Goal: Transaction & Acquisition: Purchase product/service

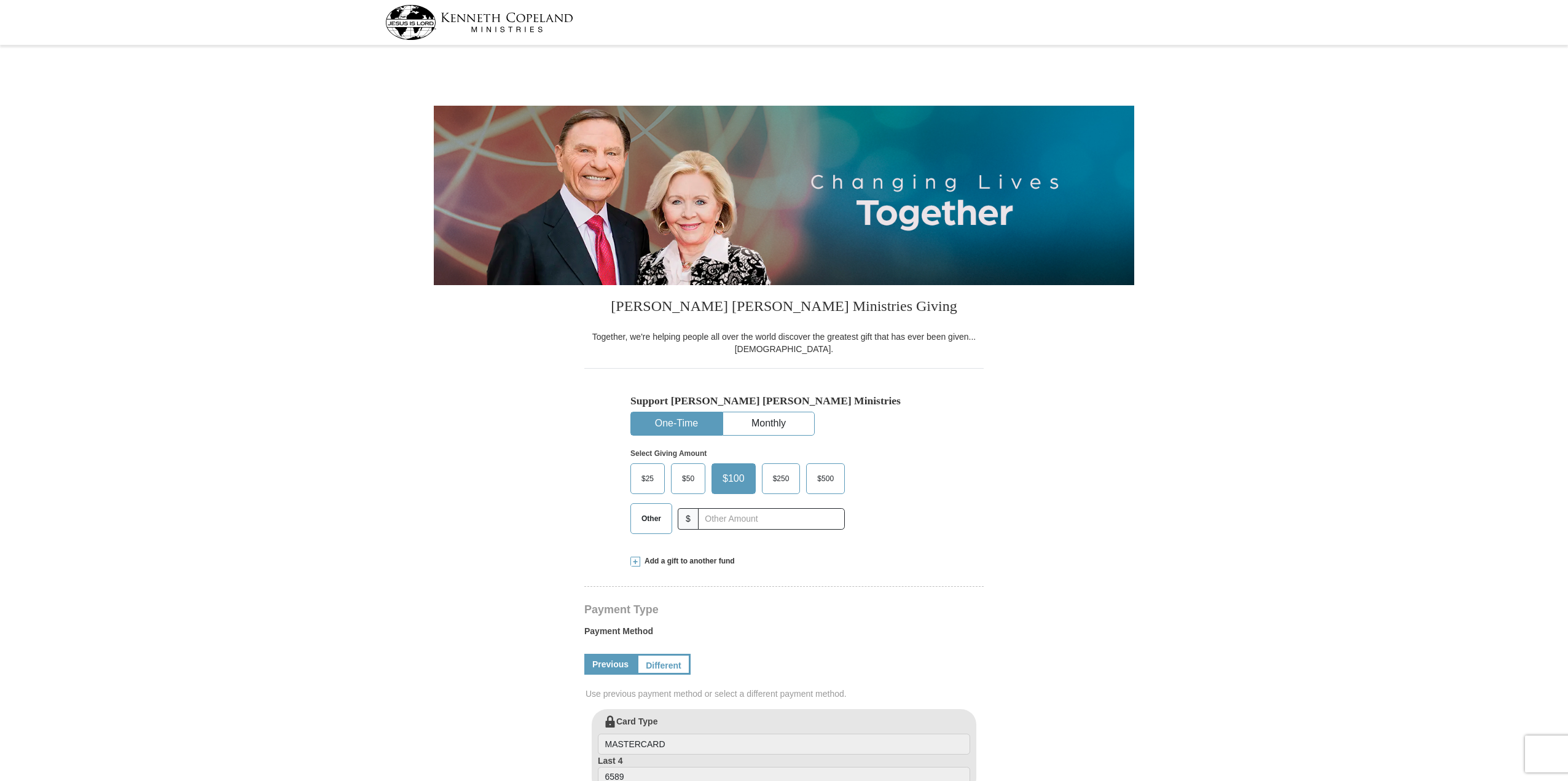
select select "KS"
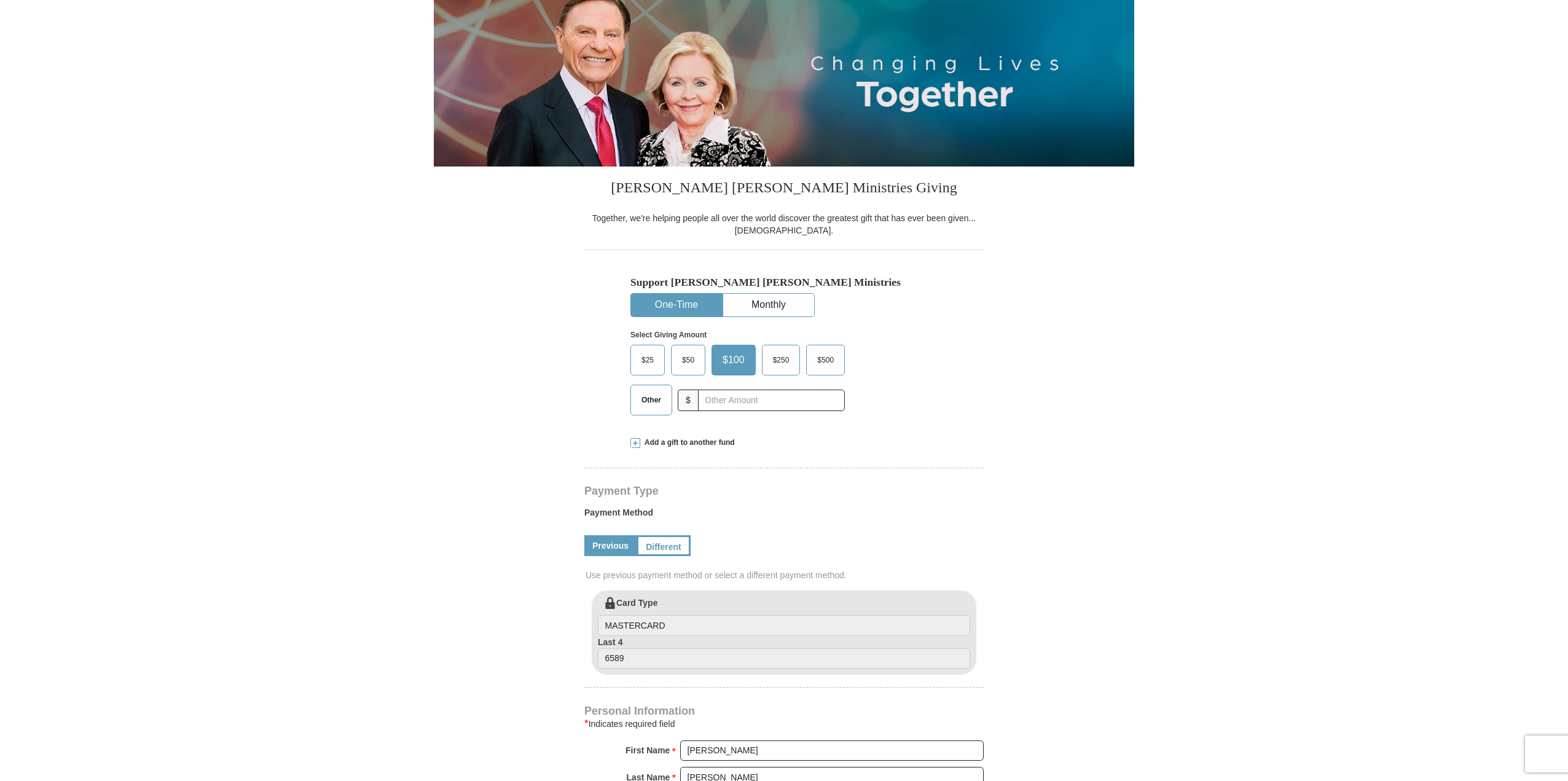
scroll to position [123, 0]
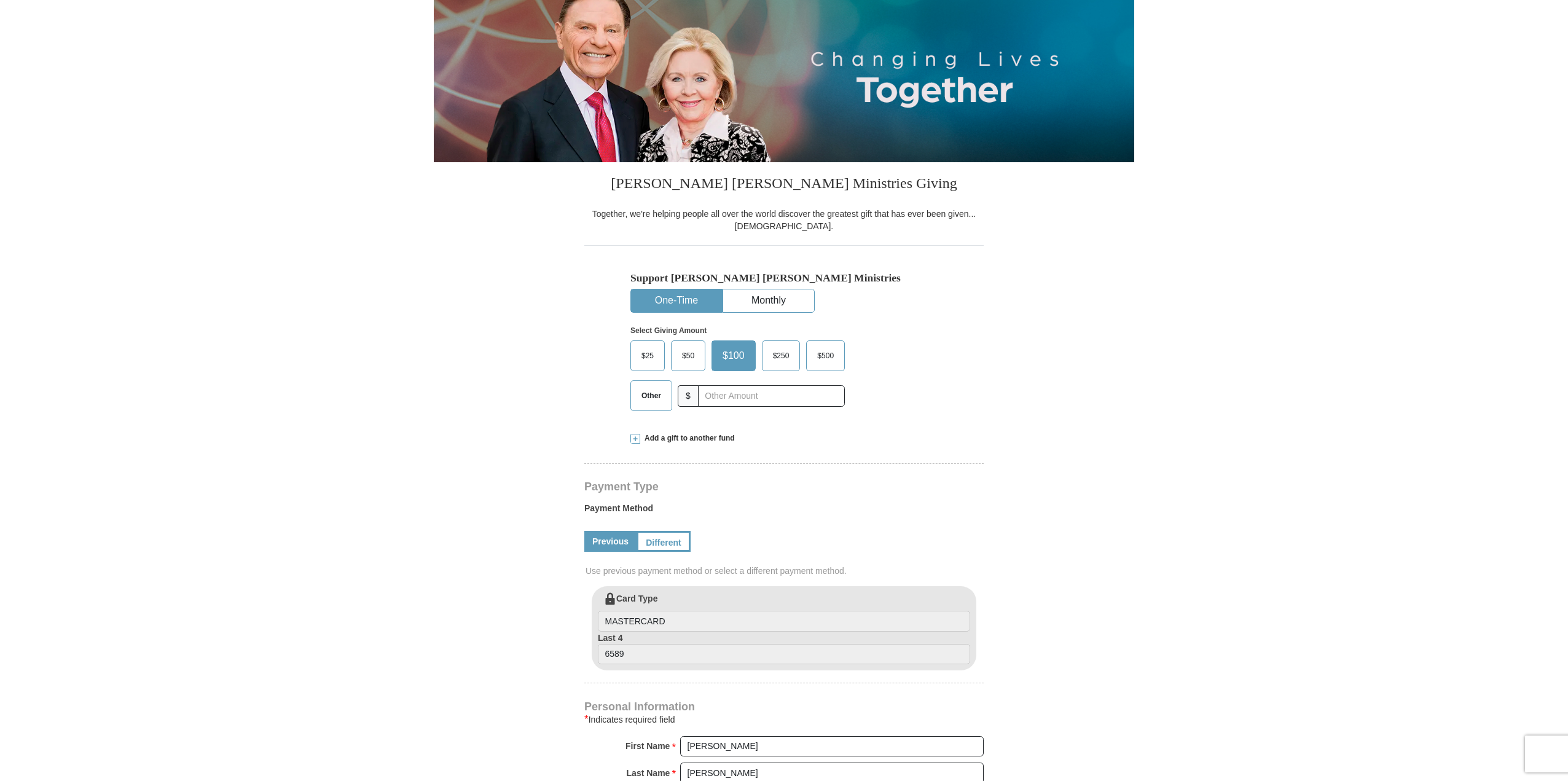
click at [634, 438] on span at bounding box center [635, 439] width 10 height 10
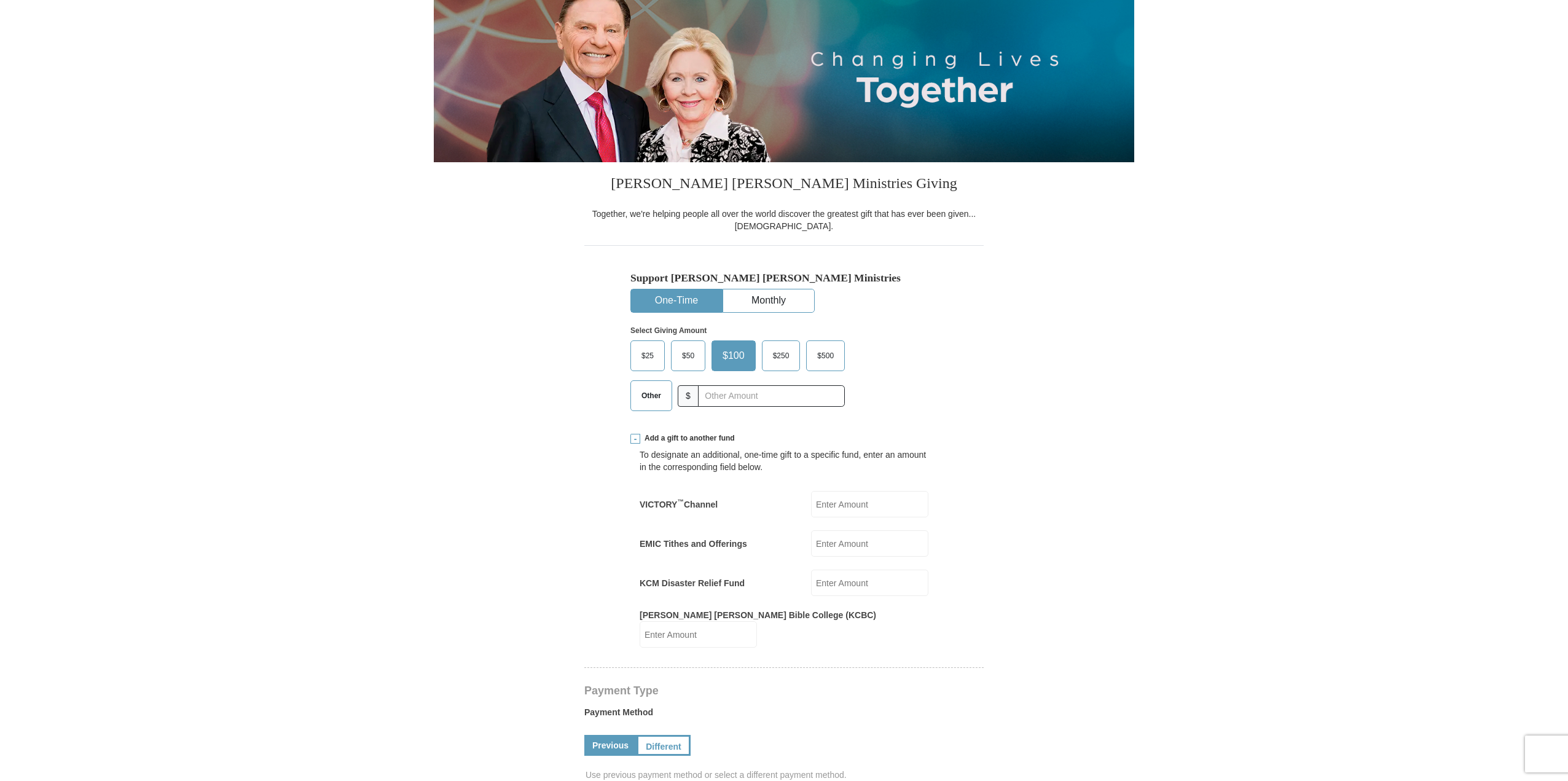
click at [650, 398] on span "Other" at bounding box center [651, 396] width 32 height 19
click at [0, 0] on input "Other" at bounding box center [0, 0] width 0 height 0
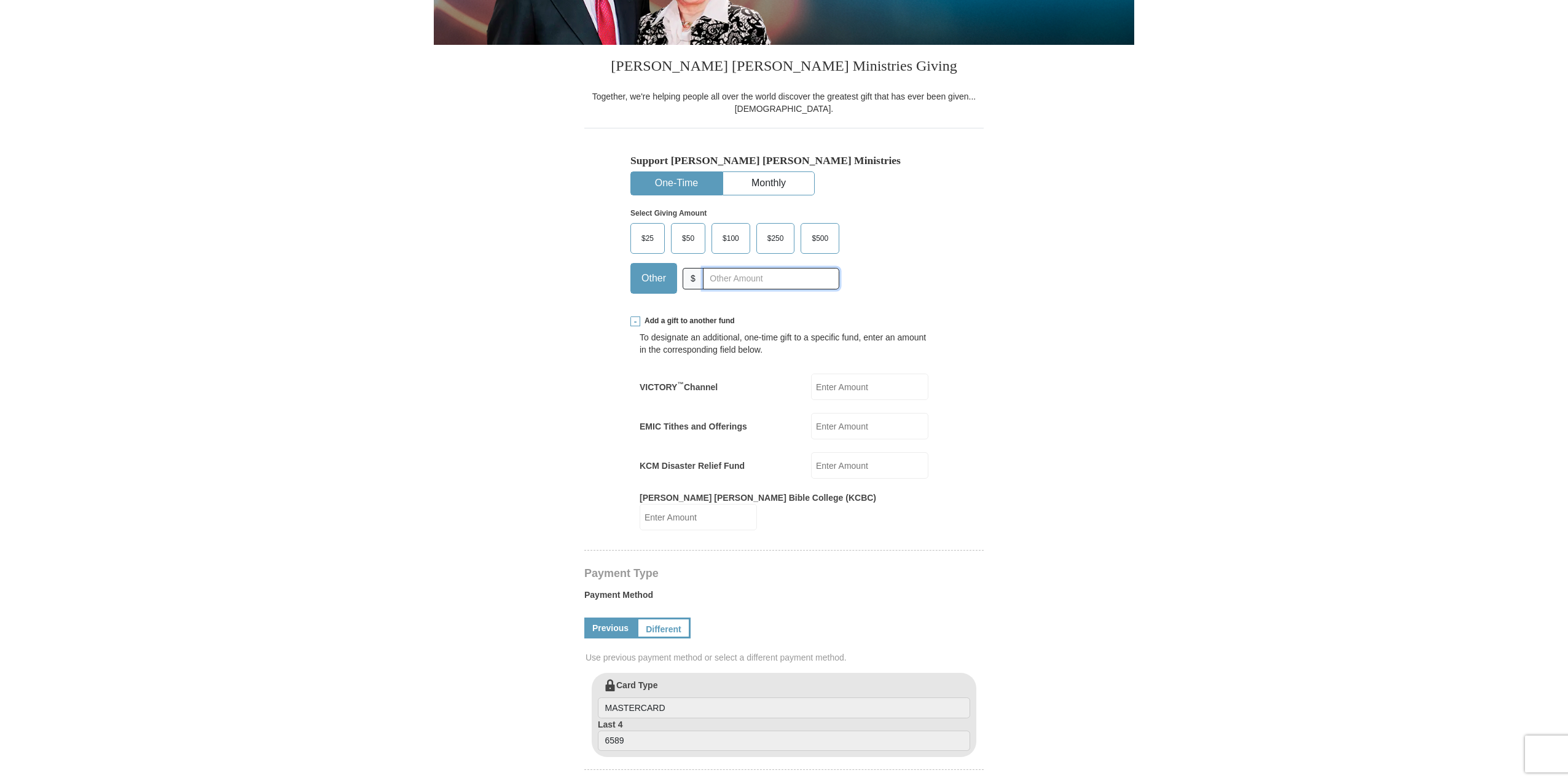
scroll to position [246, 0]
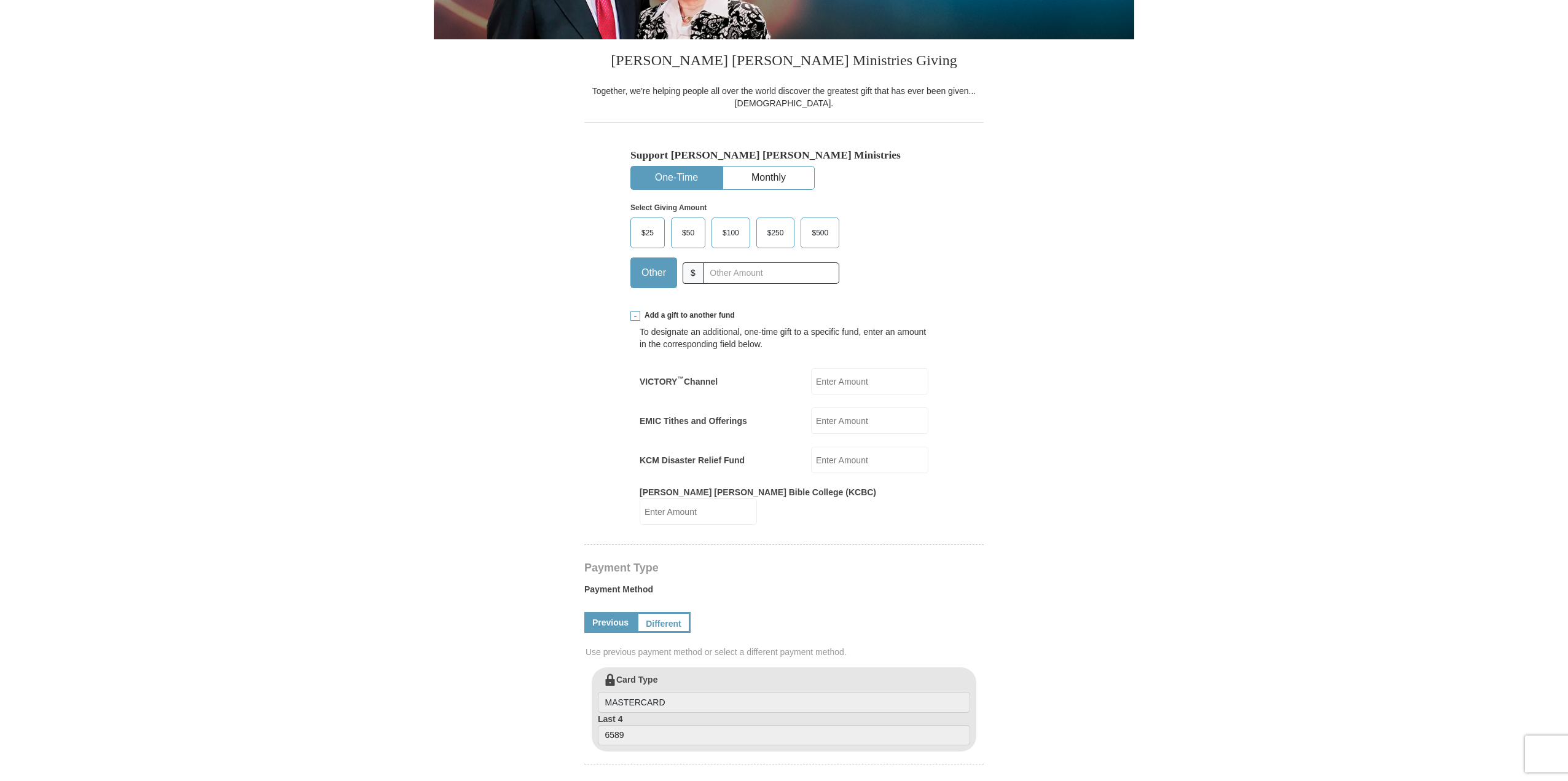
click at [841, 421] on input "EMIC Tithes and Offerings" at bounding box center [869, 421] width 117 height 26
type input "1600.00"
click at [1025, 447] on form "[PERSON_NAME] [PERSON_NAME] Ministries Giving Together, we're helping people al…" at bounding box center [784, 577] width 700 height 1547
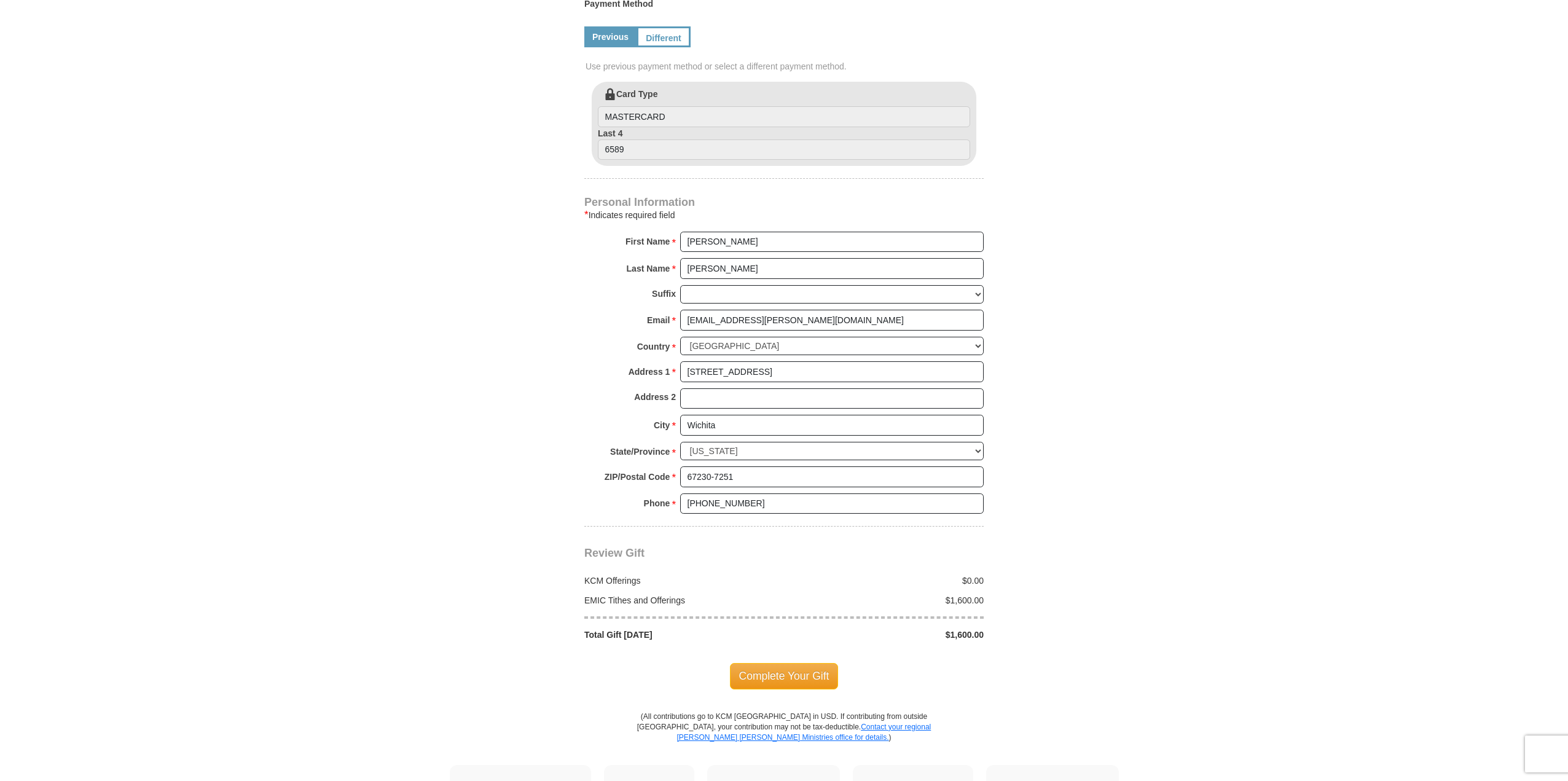
scroll to position [860, 0]
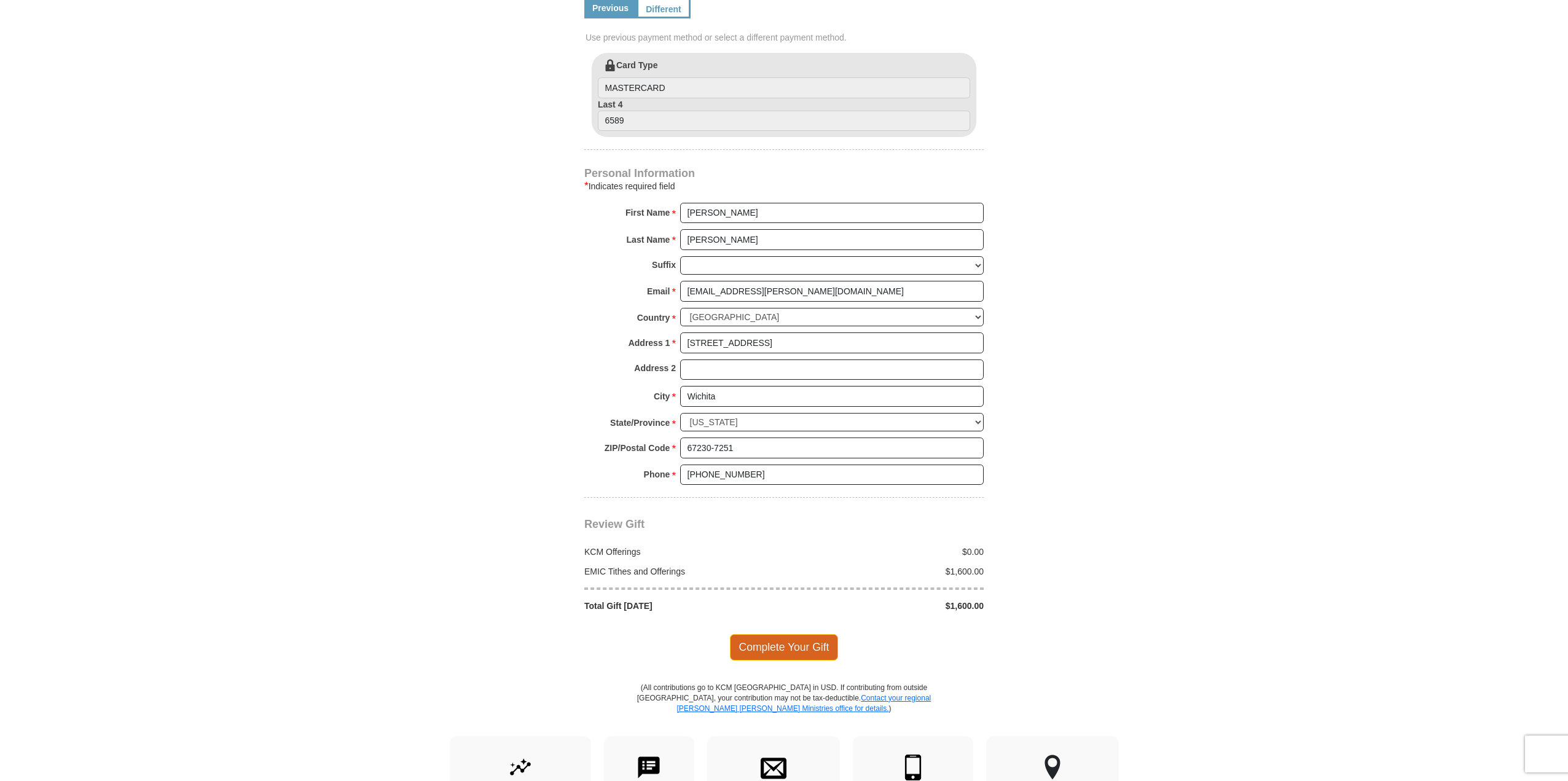
click at [791, 634] on span "Complete Your Gift" at bounding box center [784, 646] width 109 height 26
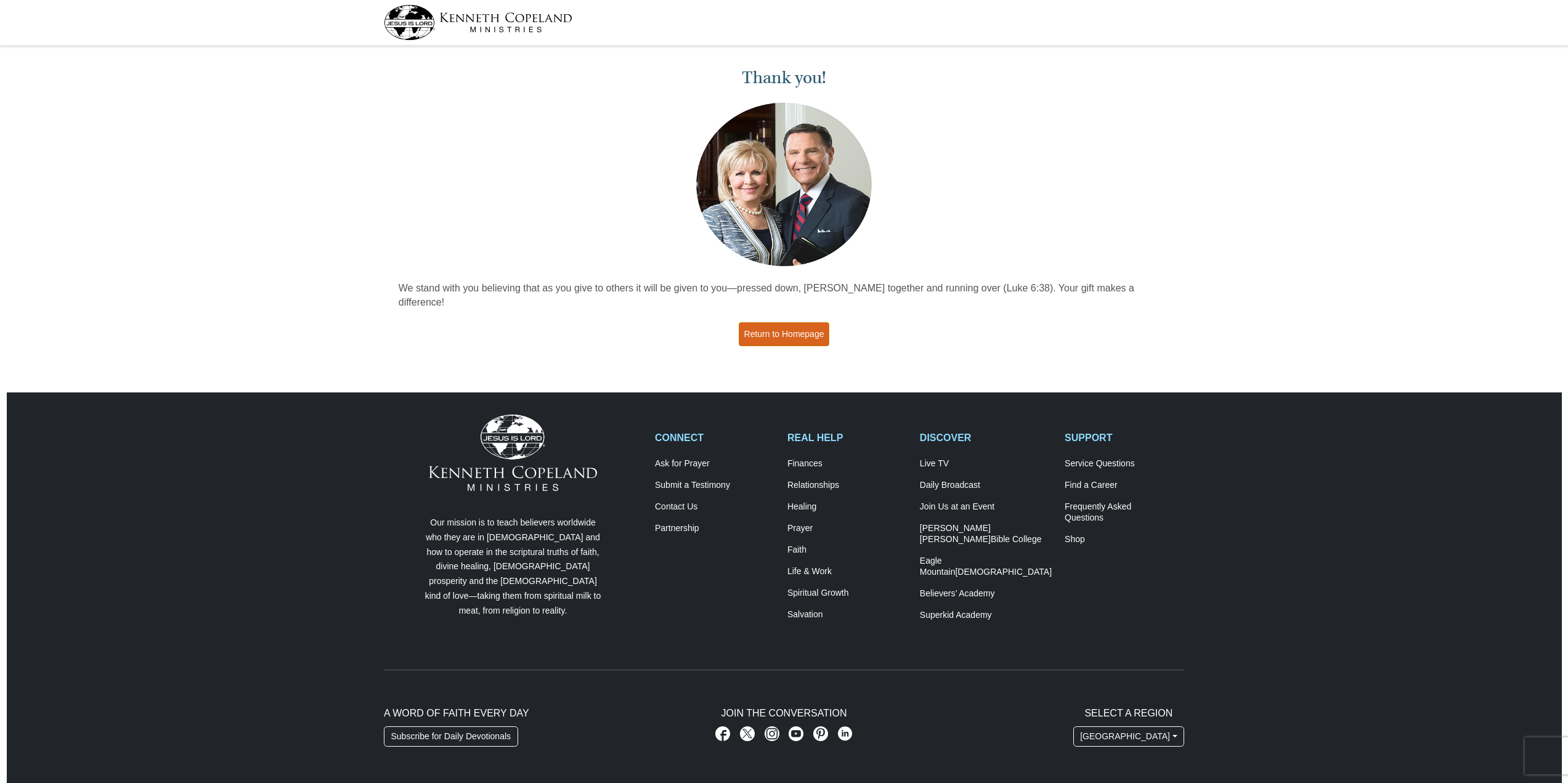
click at [792, 322] on link "Return to Homepage" at bounding box center [784, 334] width 91 height 24
